Goal: Book appointment/travel/reservation

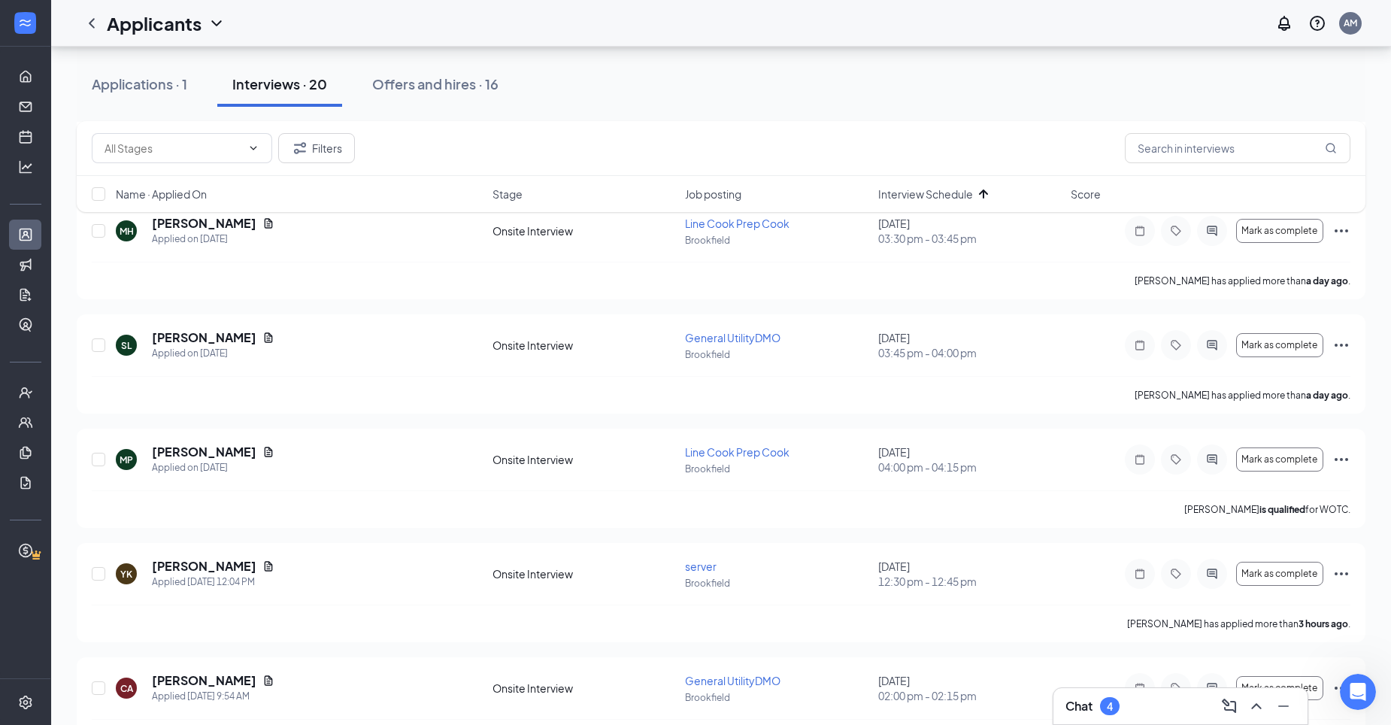
scroll to position [426, 0]
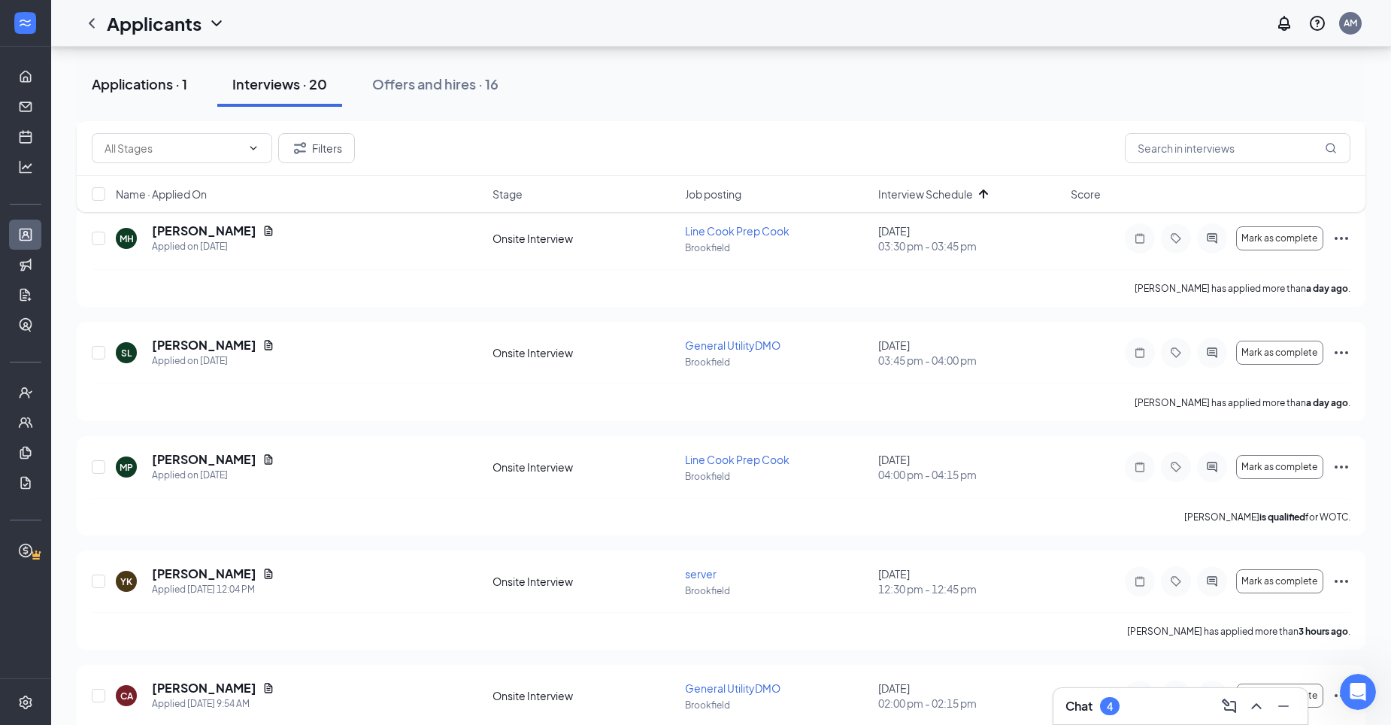
click at [168, 87] on div "Applications · 1" at bounding box center [140, 83] width 96 height 19
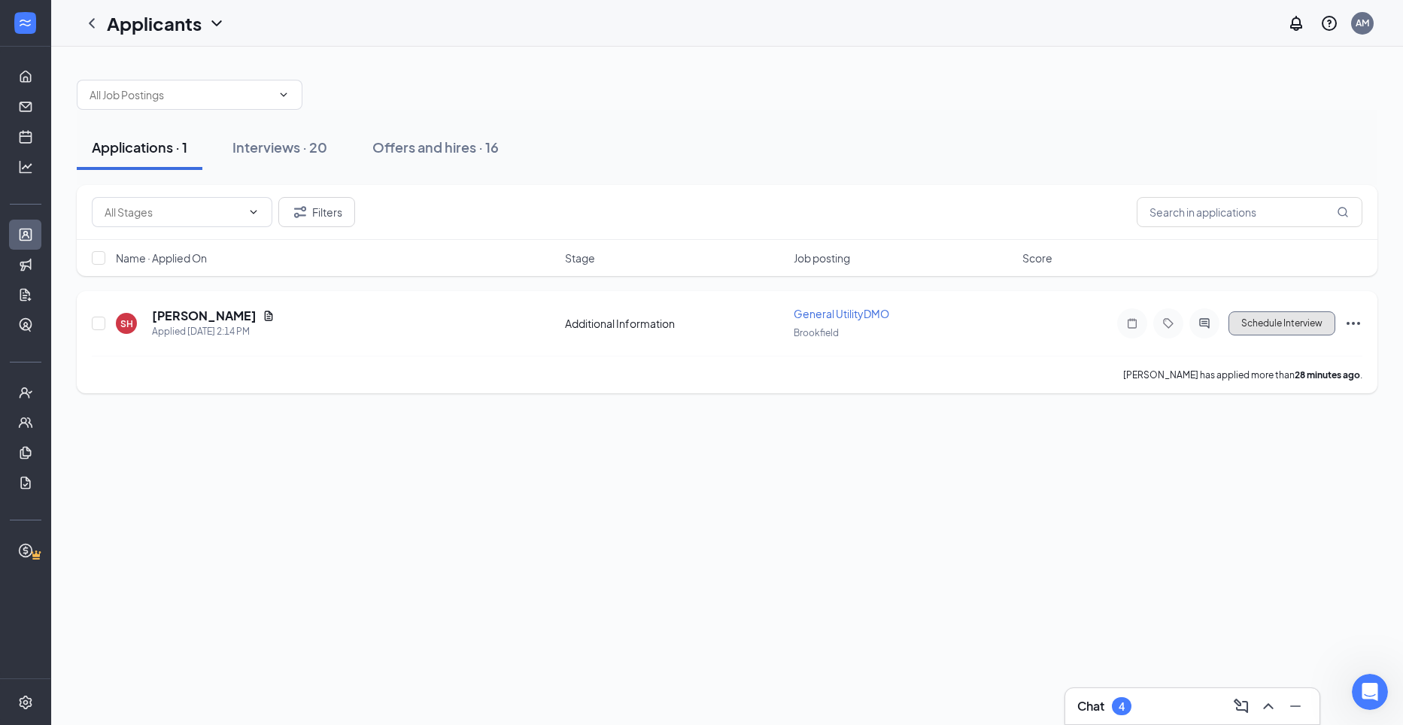
click at [1281, 329] on button "Schedule Interview" at bounding box center [1281, 323] width 107 height 24
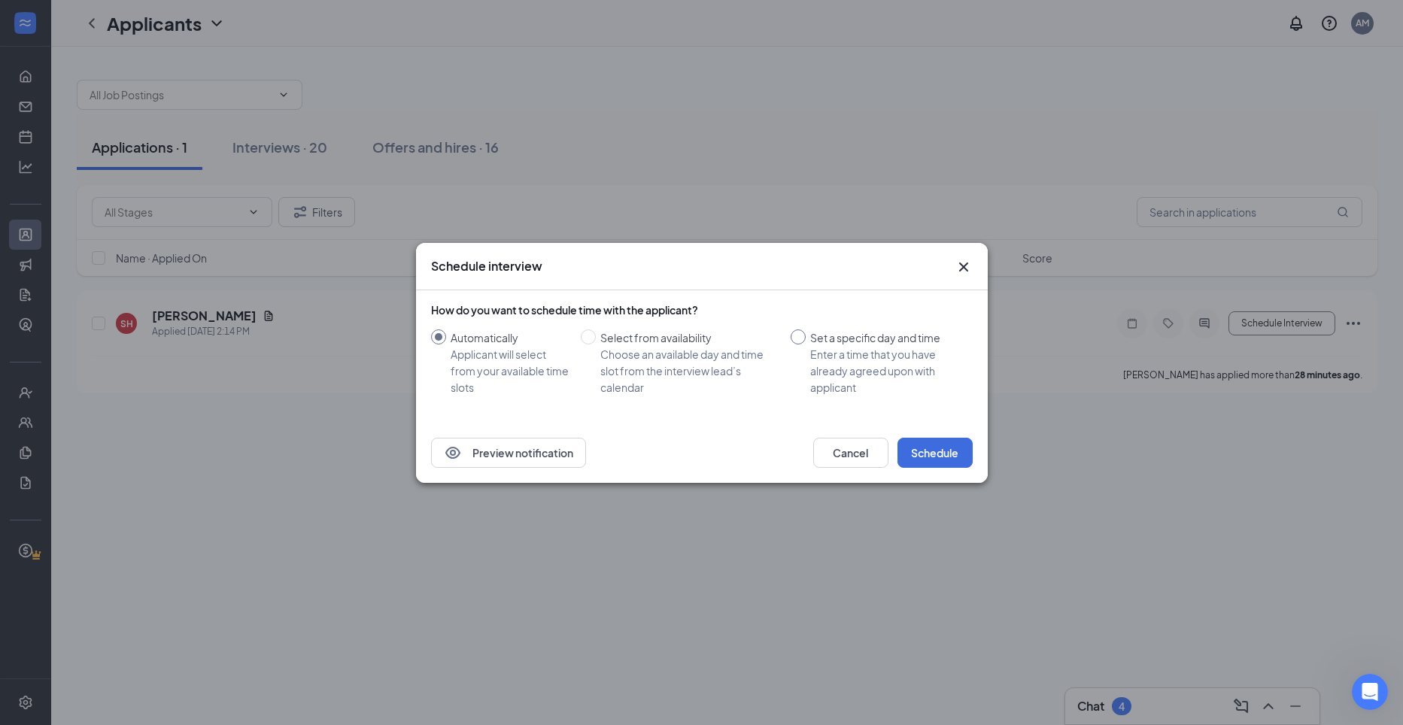
click at [799, 336] on input "Set a specific day and time Enter a time that you have already agreed upon with…" at bounding box center [797, 336] width 15 height 15
radio input "true"
radio input "false"
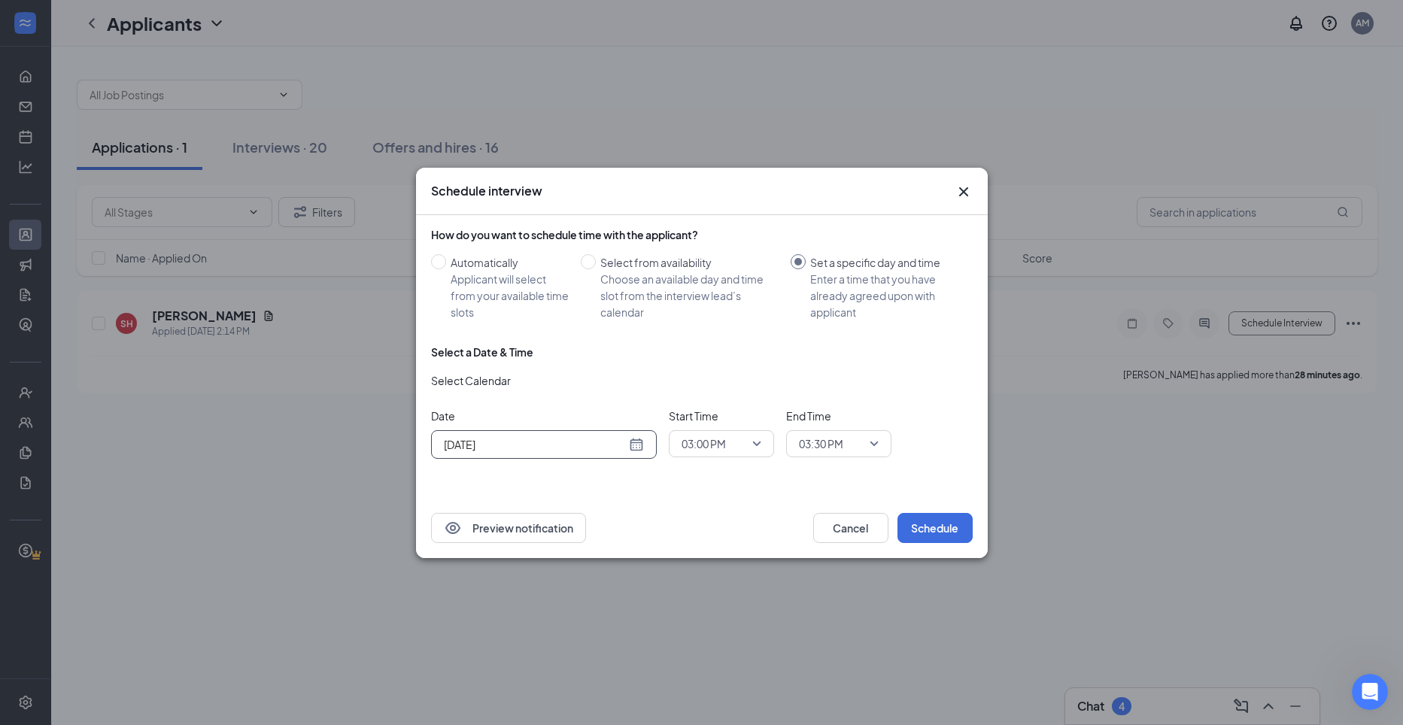
click at [636, 443] on div "[DATE]" at bounding box center [544, 444] width 200 height 17
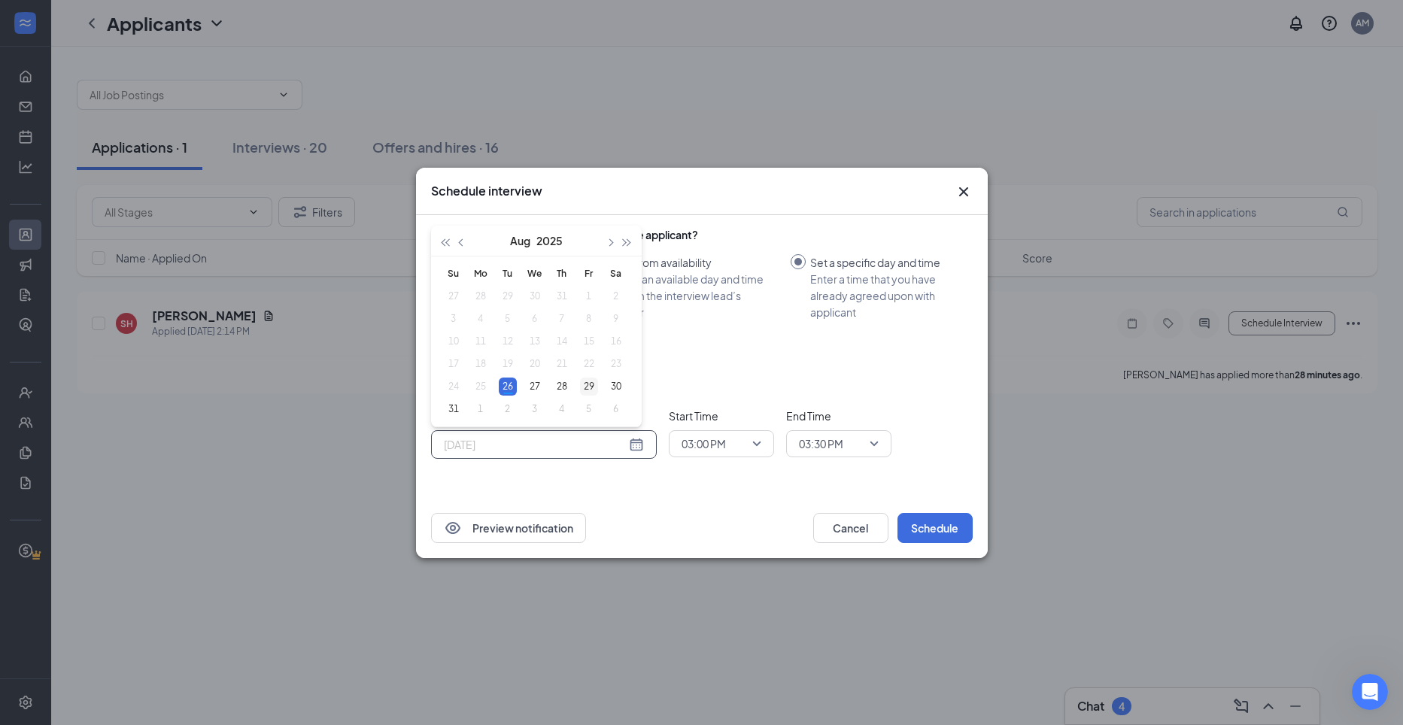
type input "[DATE]"
click at [591, 385] on div "29" at bounding box center [589, 387] width 18 height 18
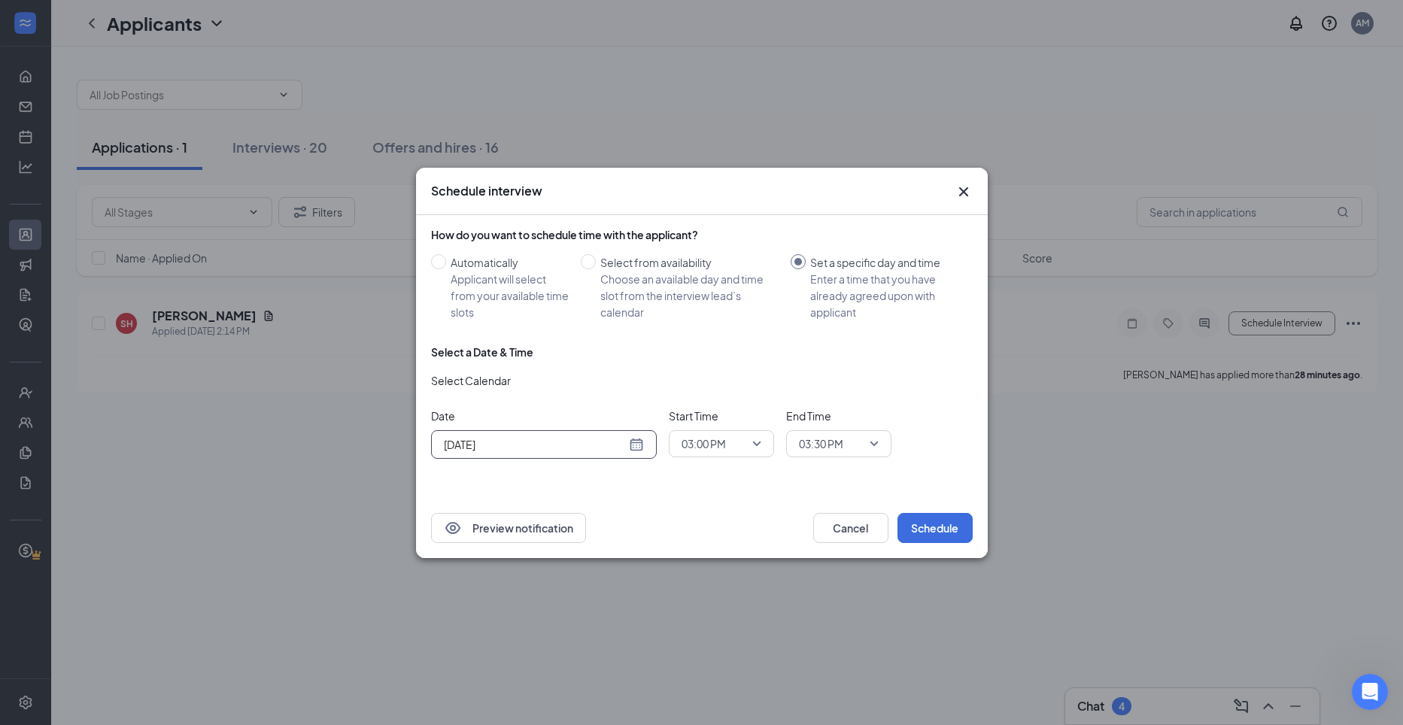
click at [757, 444] on span "03:00 PM" at bounding box center [721, 443] width 80 height 23
click at [877, 441] on span "03:30 PM" at bounding box center [839, 443] width 80 height 23
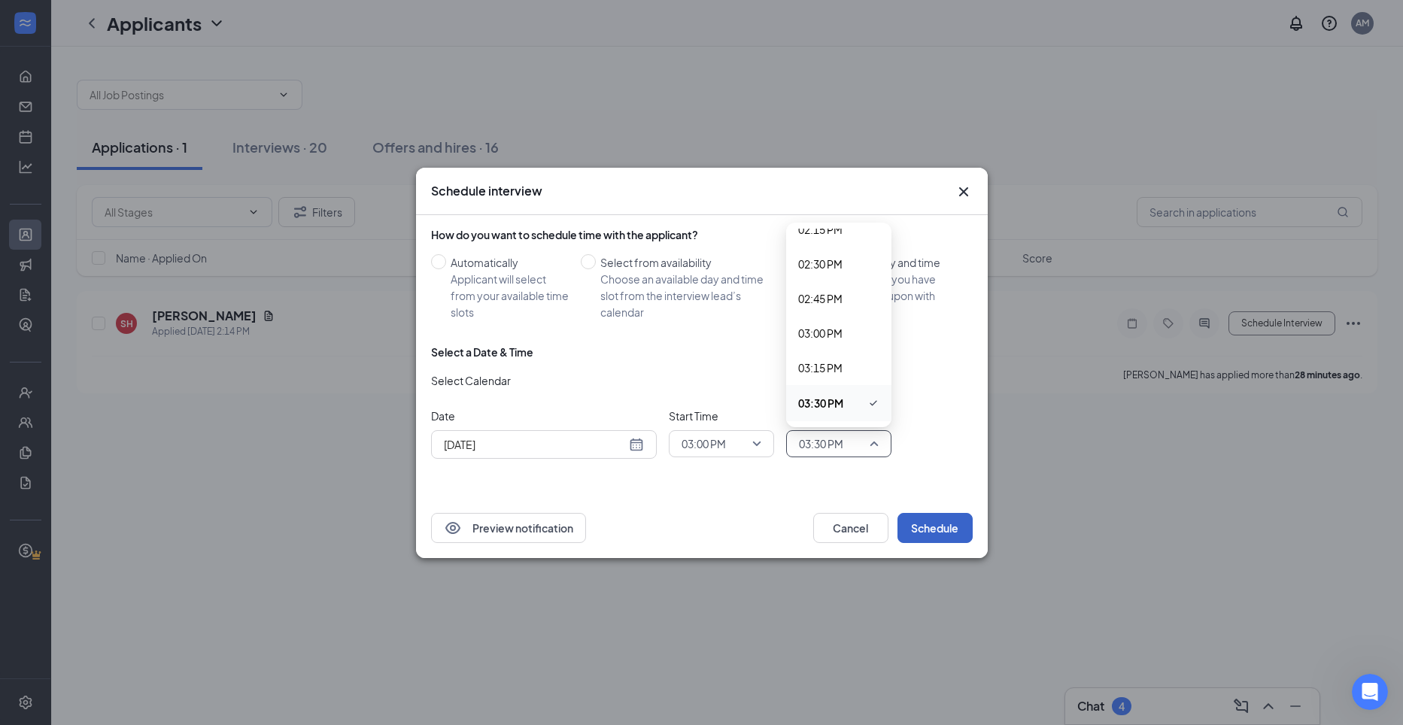
click at [950, 526] on button "Schedule" at bounding box center [934, 528] width 75 height 30
click at [946, 529] on button "Schedule" at bounding box center [934, 528] width 75 height 30
click at [951, 526] on button "Schedule" at bounding box center [934, 528] width 75 height 30
click at [758, 445] on span "03:00 PM" at bounding box center [721, 443] width 80 height 23
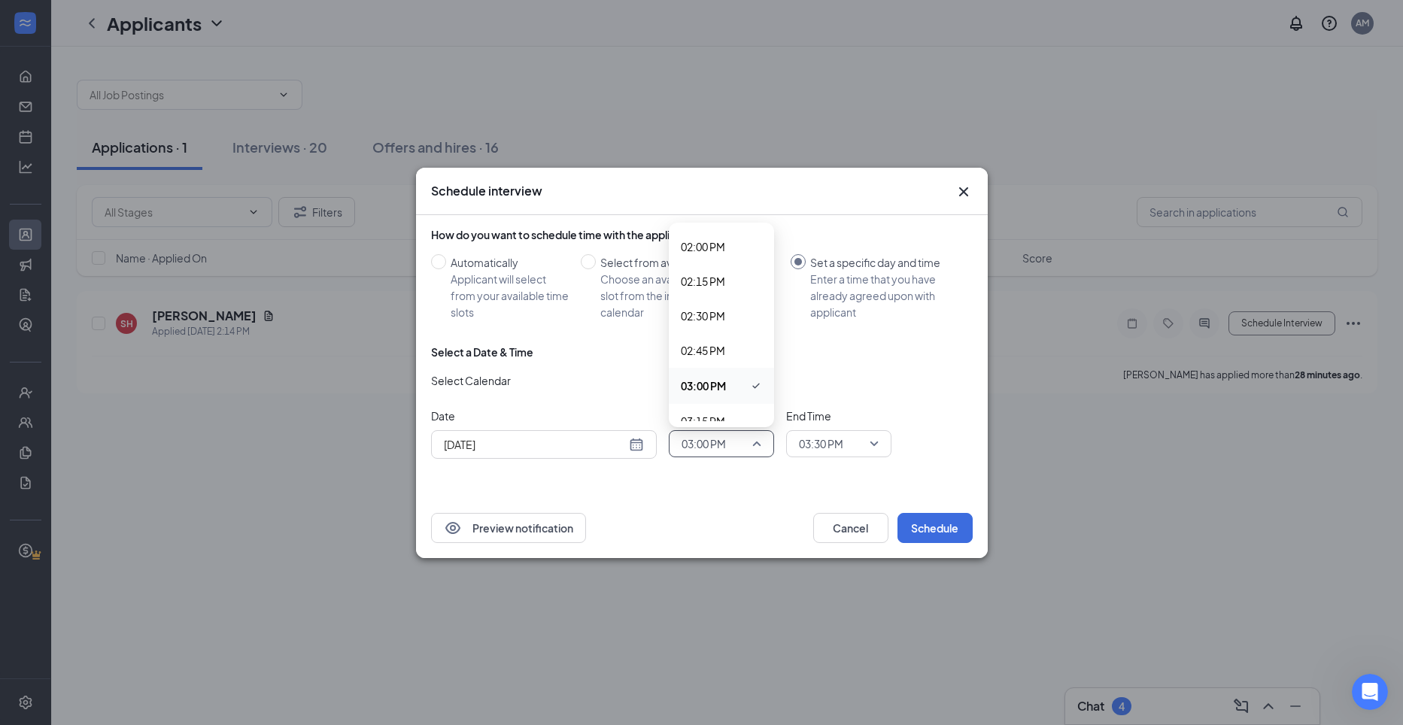
scroll to position [1949, 0]
click at [748, 407] on span "03:15 PM" at bounding box center [721, 408] width 81 height 17
click at [874, 441] on span "03:30 PM" at bounding box center [839, 443] width 80 height 23
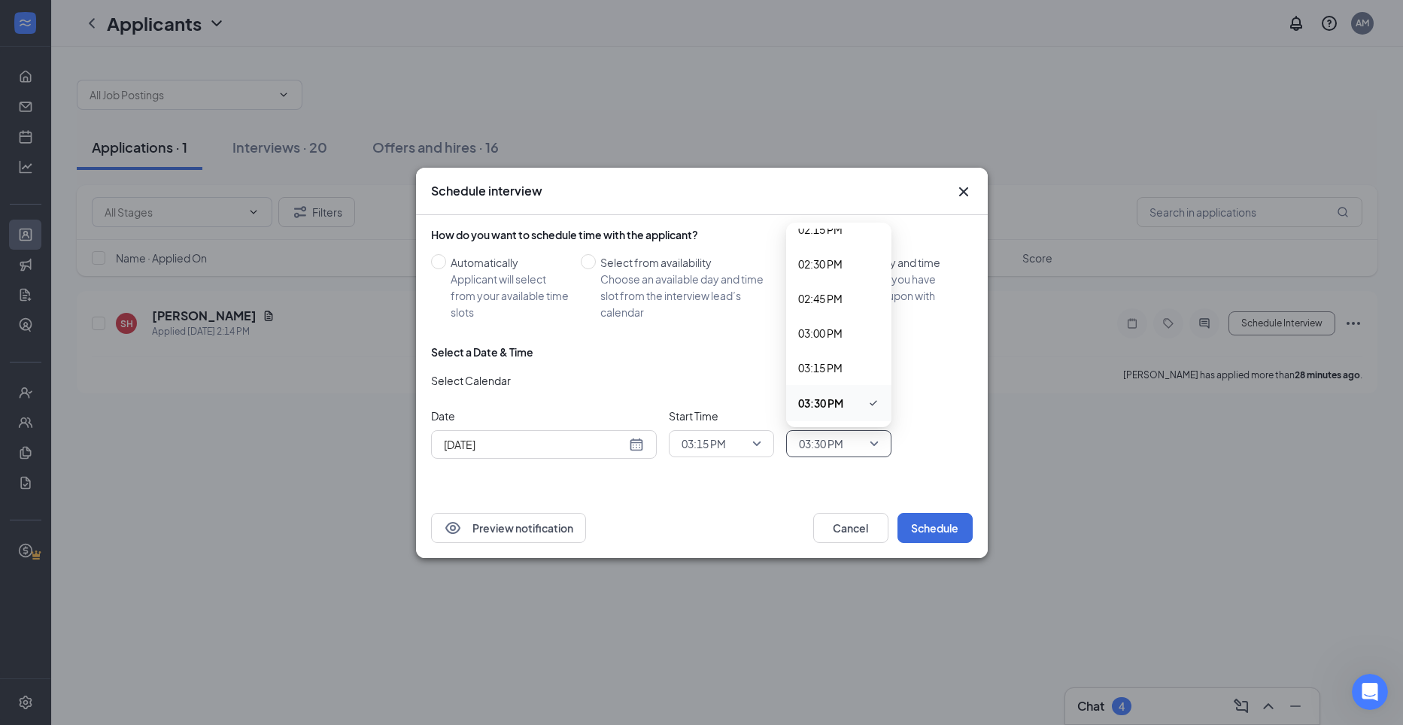
click at [815, 495] on div "How do you want to schedule time with the applicant? Automatically Applicant wi…" at bounding box center [702, 356] width 542 height 283
click at [919, 521] on button "Schedule" at bounding box center [934, 528] width 75 height 30
click at [963, 187] on icon "Cross" at bounding box center [963, 192] width 18 height 18
